Goal: Information Seeking & Learning: Learn about a topic

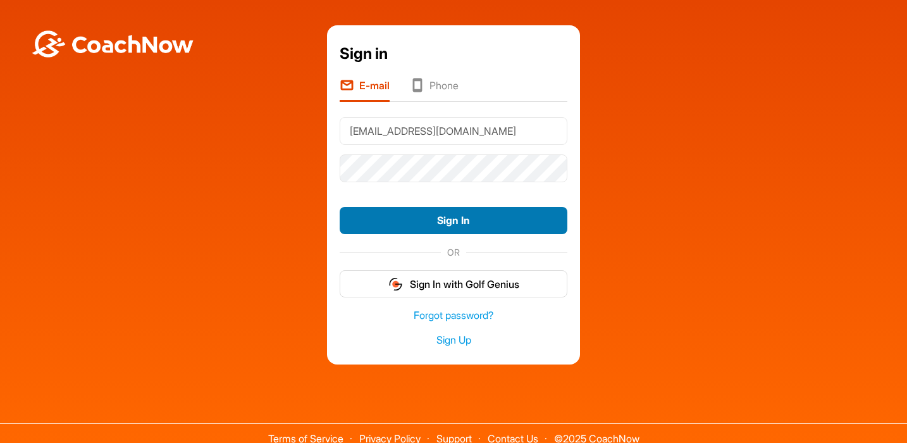
click at [451, 219] on button "Sign In" at bounding box center [454, 220] width 228 height 27
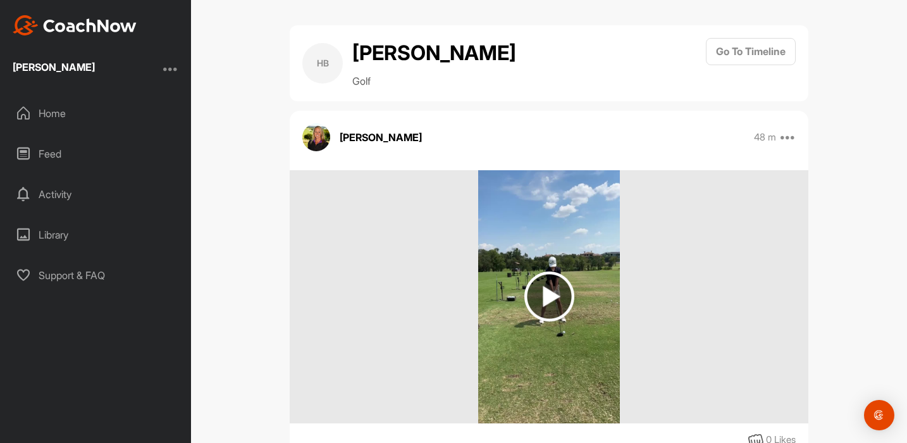
click at [549, 290] on img at bounding box center [549, 296] width 50 height 50
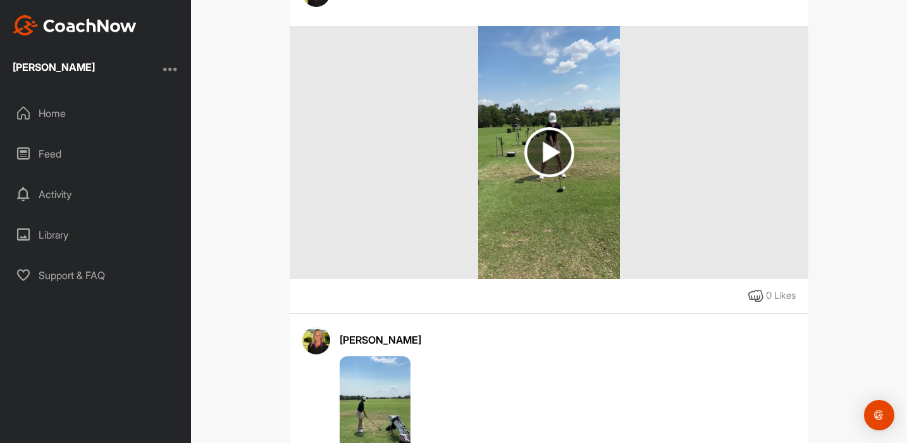
scroll to position [150, 0]
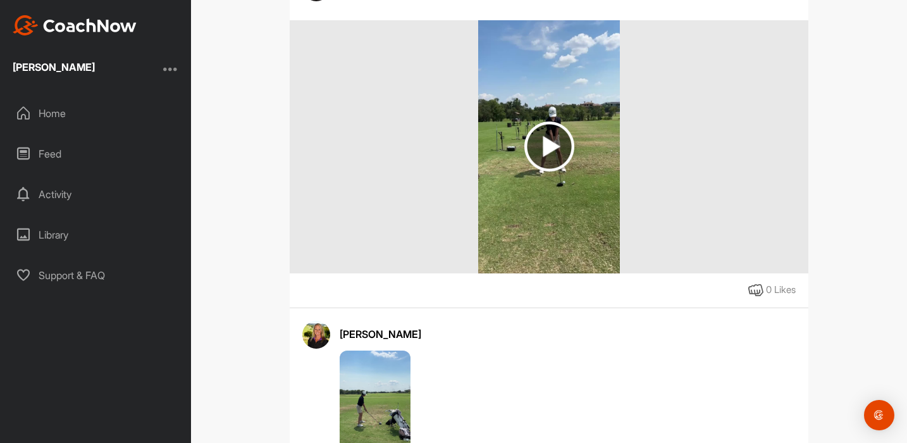
click at [547, 141] on img at bounding box center [549, 146] width 50 height 50
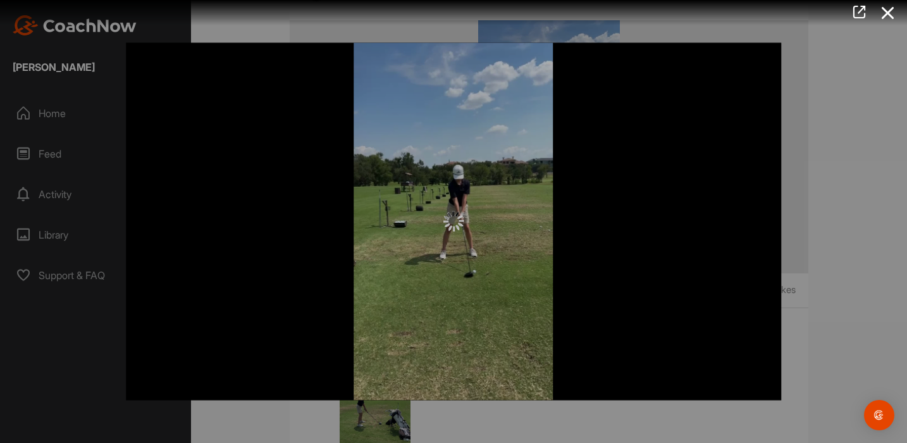
scroll to position [0, 0]
click at [841, 113] on div at bounding box center [453, 221] width 907 height 443
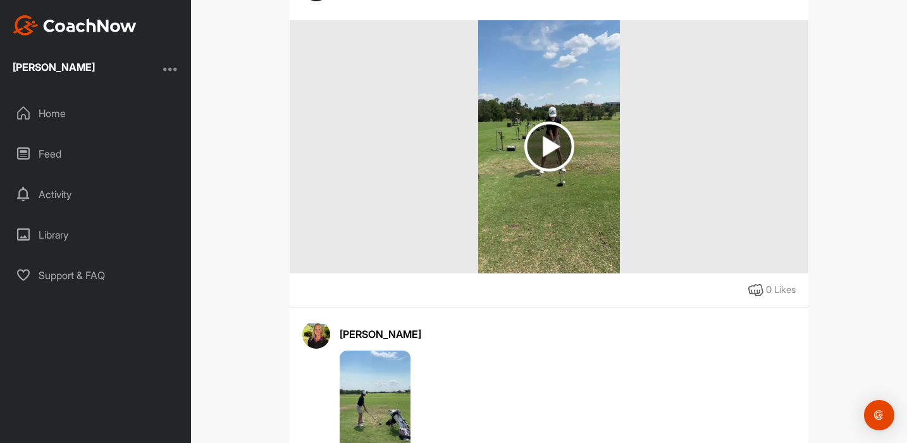
click at [548, 144] on img at bounding box center [549, 146] width 50 height 50
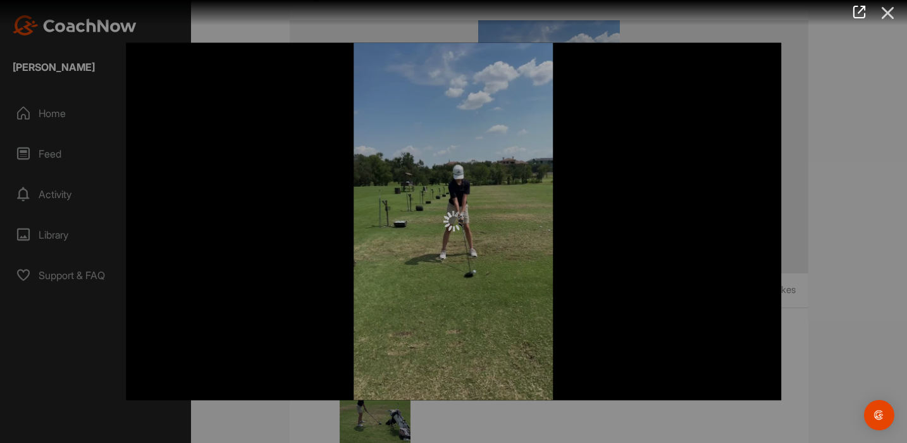
click at [892, 15] on icon at bounding box center [887, 12] width 29 height 23
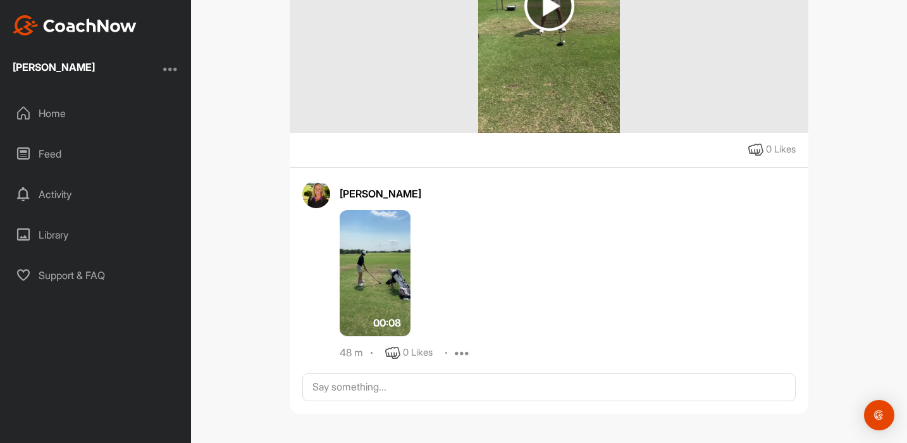
scroll to position [290, 0]
click at [391, 257] on img at bounding box center [375, 273] width 71 height 126
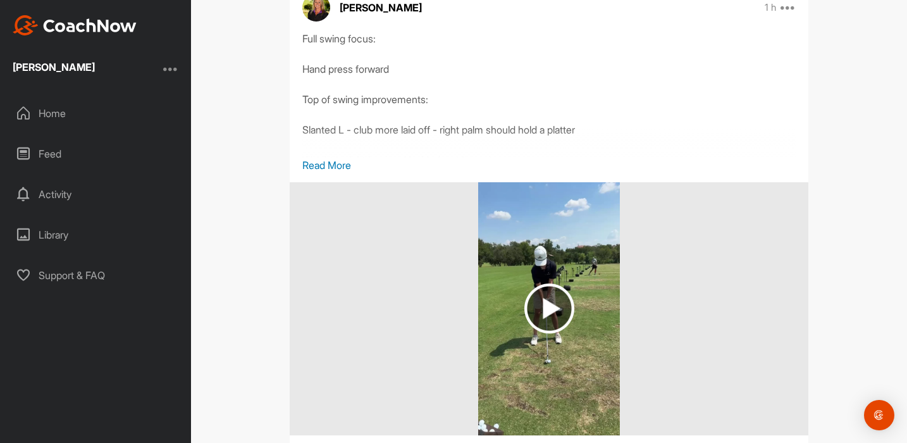
scroll to position [134, 0]
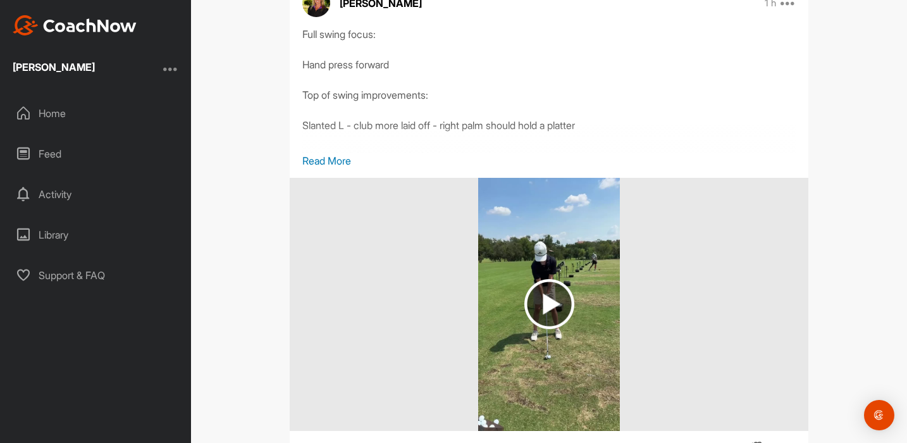
click at [548, 303] on img at bounding box center [549, 304] width 50 height 50
